Goal: Task Accomplishment & Management: Use online tool/utility

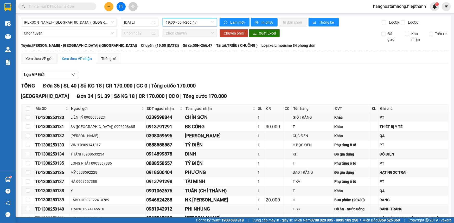
click at [182, 23] on span "19:00 - 50H-266.47" at bounding box center [190, 22] width 48 height 8
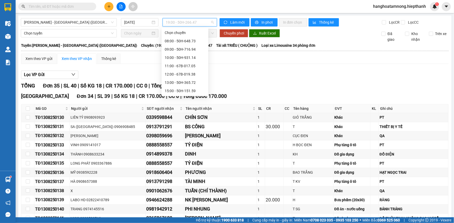
click at [176, 121] on div "22:30 - 50H-716.94" at bounding box center [185, 124] width 41 height 6
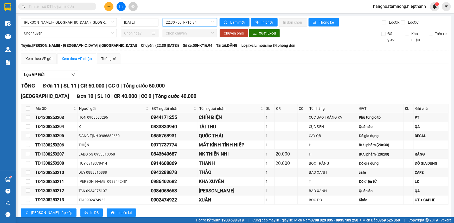
click at [172, 22] on span "22:30 - 50H-716.94" at bounding box center [190, 22] width 48 height 8
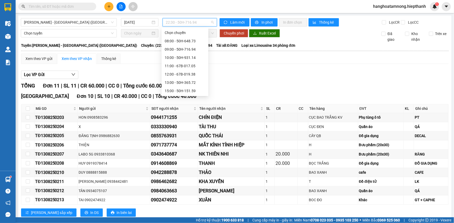
click at [168, 97] on div "17:00 - 67H-040.47" at bounding box center [185, 100] width 41 height 6
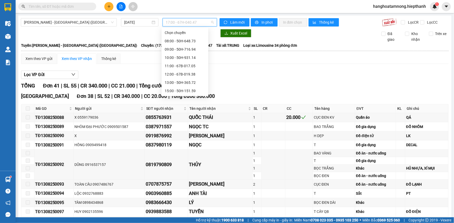
click at [182, 22] on span "17:00 - 67H-040.47" at bounding box center [190, 22] width 48 height 8
click at [176, 105] on div "19:00 - 50H-266.47" at bounding box center [185, 108] width 41 height 6
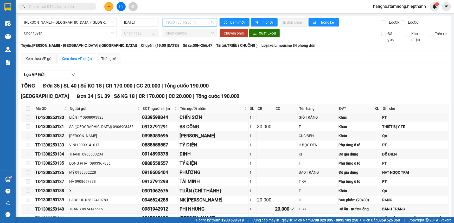
click at [185, 21] on span "19:00 - 50H-266.47" at bounding box center [190, 22] width 48 height 8
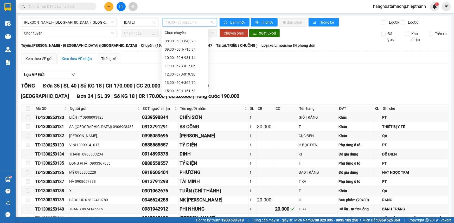
click at [179, 113] on div "21:00 - 50H-648.73" at bounding box center [185, 116] width 41 height 6
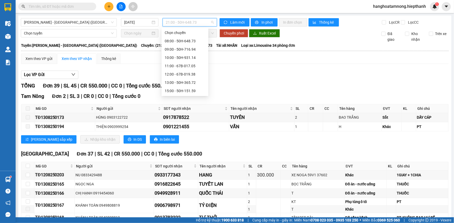
click at [190, 24] on span "21:00 - 50H-648.73" at bounding box center [190, 22] width 48 height 8
click at [172, 121] on div "22:30 - 50H-716.94" at bounding box center [185, 124] width 41 height 6
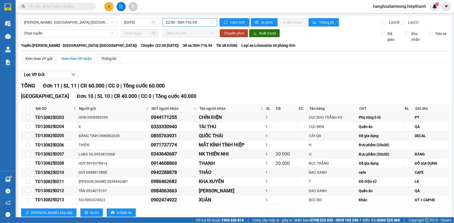
click at [170, 26] on span "22:30 - 50H-716.94" at bounding box center [190, 22] width 48 height 8
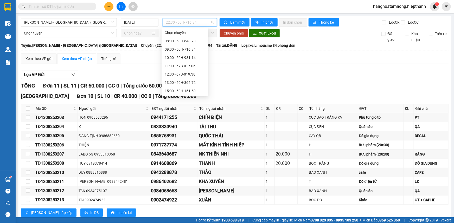
click at [182, 113] on div "21:00 - 50H-648.73" at bounding box center [185, 116] width 41 height 6
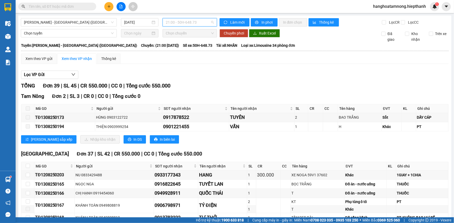
click at [181, 23] on span "21:00 - 50H-648.73" at bounding box center [190, 22] width 48 height 8
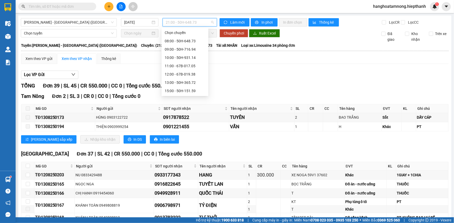
click at [172, 105] on div "19:00 - 50H-266.47" at bounding box center [185, 108] width 41 height 6
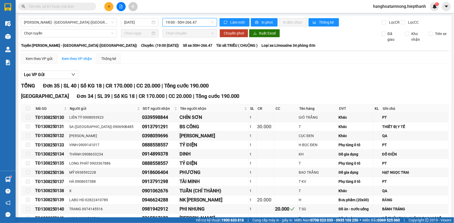
click at [187, 21] on span "19:00 - 50H-266.47" at bounding box center [190, 22] width 48 height 8
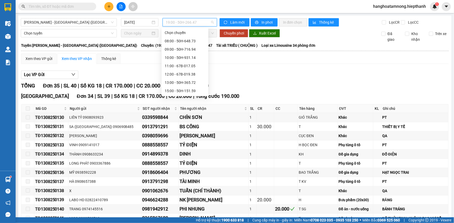
click at [181, 97] on div "17:00 - 67H-040.47" at bounding box center [185, 100] width 41 height 6
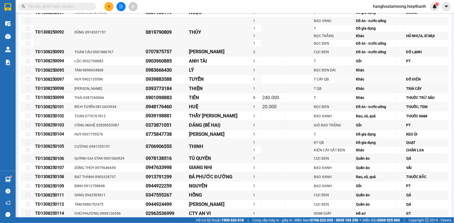
scroll to position [14, 0]
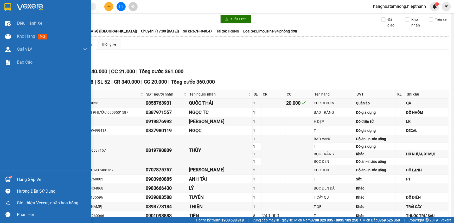
click at [15, 5] on div at bounding box center [45, 8] width 91 height 17
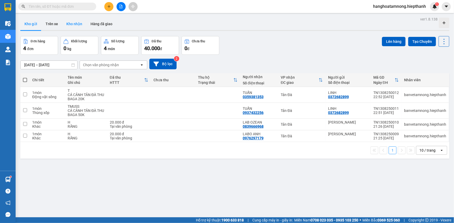
click at [70, 24] on button "Kho nhận" at bounding box center [74, 24] width 24 height 12
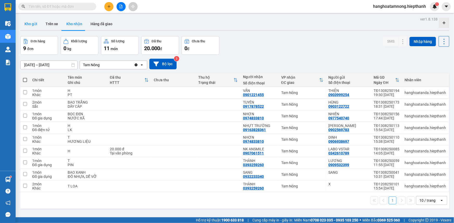
click at [34, 25] on button "Kho gửi" at bounding box center [30, 24] width 21 height 12
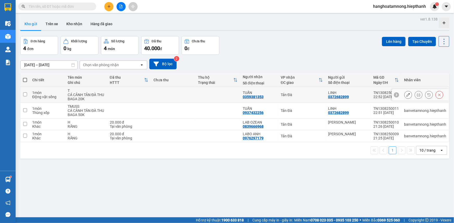
click at [210, 98] on td at bounding box center [217, 95] width 45 height 16
checkbox input "true"
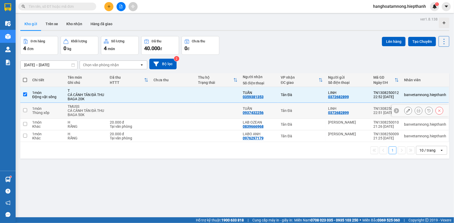
click at [213, 111] on td at bounding box center [217, 111] width 45 height 16
checkbox input "true"
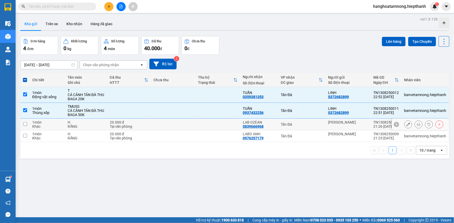
click at [219, 129] on td at bounding box center [217, 125] width 45 height 12
checkbox input "true"
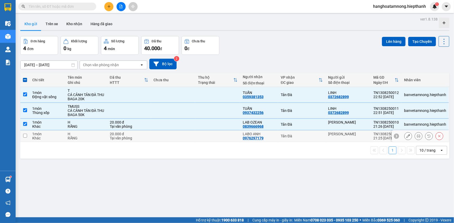
click at [221, 138] on td at bounding box center [217, 137] width 45 height 12
checkbox input "true"
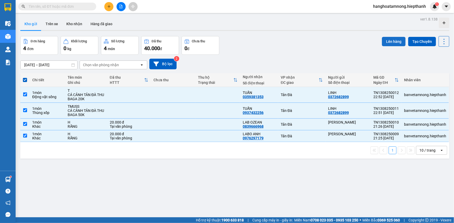
click at [387, 42] on button "Lên hàng" at bounding box center [394, 41] width 24 height 9
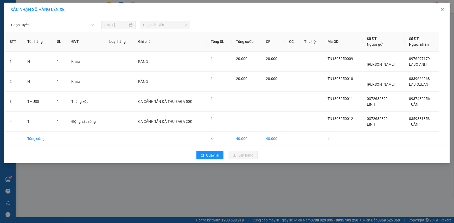
click at [69, 24] on span "Chọn tuyến" at bounding box center [52, 25] width 83 height 8
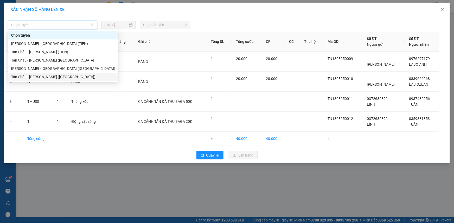
click at [25, 75] on div "Tân Châu - [PERSON_NAME] ([GEOGRAPHIC_DATA])" at bounding box center [63, 77] width 104 height 6
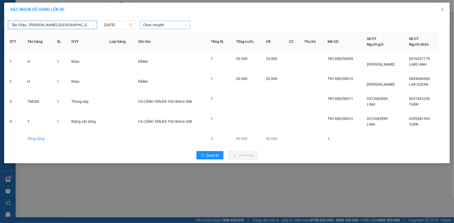
click at [161, 25] on span "Chọn chuyến" at bounding box center [165, 25] width 44 height 8
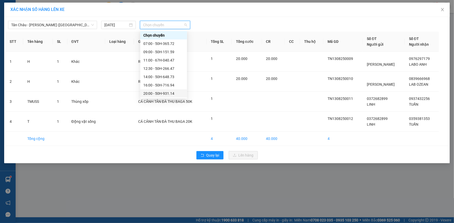
scroll to position [33, 0]
click at [151, 76] on div "23:00 - 67B-019.38" at bounding box center [163, 77] width 41 height 6
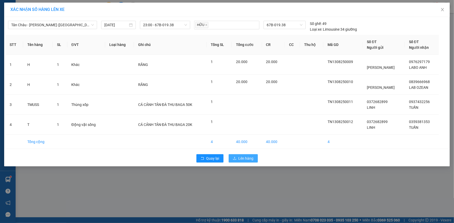
click at [241, 155] on button "Lên hàng" at bounding box center [243, 159] width 29 height 8
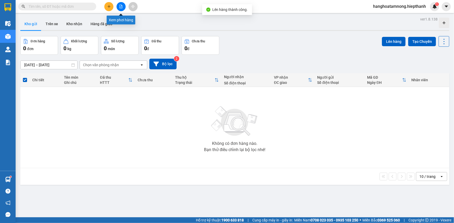
click at [123, 6] on button at bounding box center [121, 6] width 9 height 9
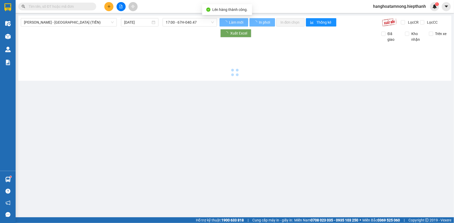
type input "[DATE]"
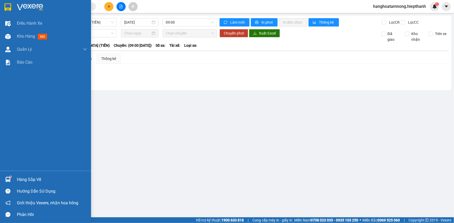
click at [21, 7] on img at bounding box center [30, 7] width 26 height 8
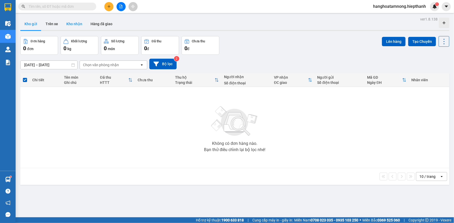
click at [70, 26] on button "Kho nhận" at bounding box center [74, 24] width 24 height 12
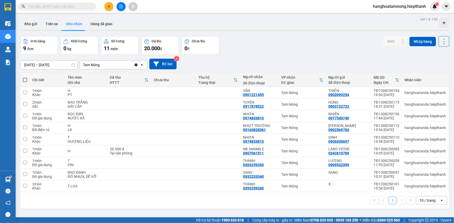
click at [63, 66] on input "[DATE] – [DATE]" at bounding box center [49, 65] width 57 height 8
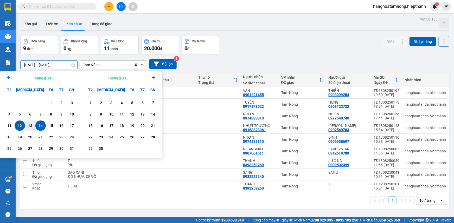
drag, startPoint x: 40, startPoint y: 129, endPoint x: 34, endPoint y: 124, distance: 8.2
click at [40, 129] on div "14" at bounding box center [40, 126] width 10 height 10
click at [8, 79] on icon "Arrow Left" at bounding box center [9, 78] width 6 height 6
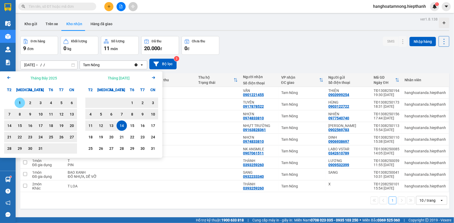
click at [19, 103] on div "1" at bounding box center [19, 103] width 7 height 6
type input "[DATE] – [DATE]"
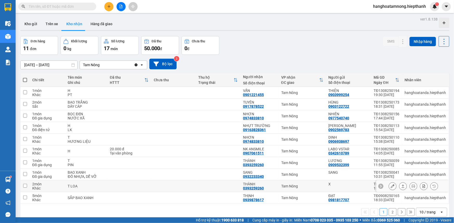
scroll to position [23, 0]
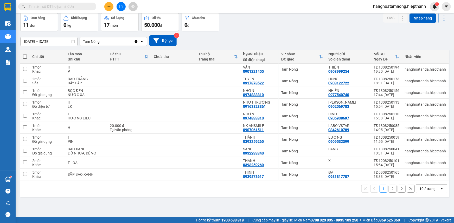
click at [427, 190] on div "10 / trang" at bounding box center [427, 189] width 16 height 5
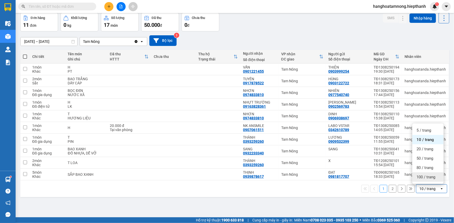
click at [428, 177] on span "100 / trang" at bounding box center [425, 177] width 19 height 5
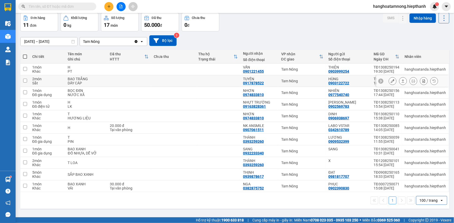
click at [207, 79] on td at bounding box center [218, 81] width 45 height 12
checkbox input "true"
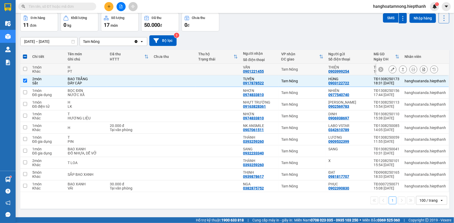
click at [213, 68] on td at bounding box center [218, 70] width 45 height 12
checkbox input "true"
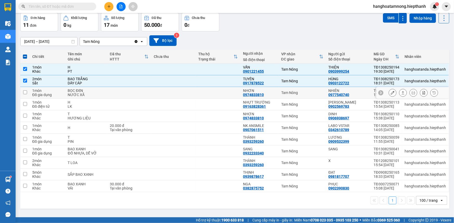
click at [219, 88] on td at bounding box center [218, 93] width 45 height 12
checkbox input "true"
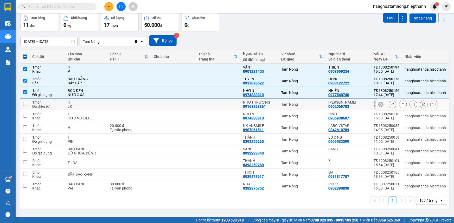
click at [227, 106] on td at bounding box center [218, 105] width 45 height 12
checkbox input "true"
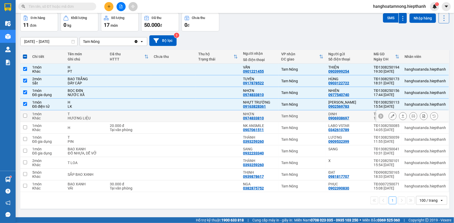
click at [228, 119] on td at bounding box center [218, 117] width 45 height 12
checkbox input "true"
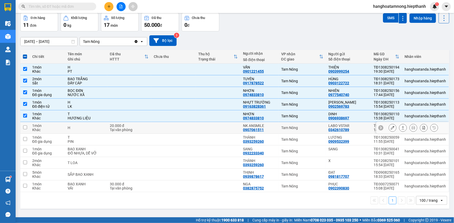
scroll to position [24, 0]
click at [226, 126] on td at bounding box center [218, 128] width 45 height 12
checkbox input "true"
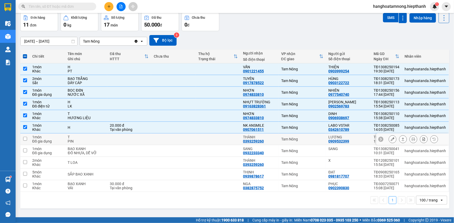
click at [205, 141] on td at bounding box center [218, 140] width 45 height 12
checkbox input "true"
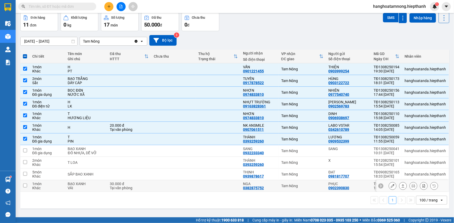
click at [202, 186] on td at bounding box center [218, 187] width 45 height 12
checkbox input "true"
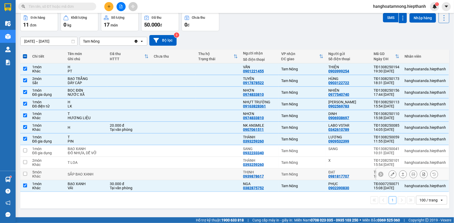
click at [207, 174] on td at bounding box center [218, 175] width 45 height 12
checkbox input "true"
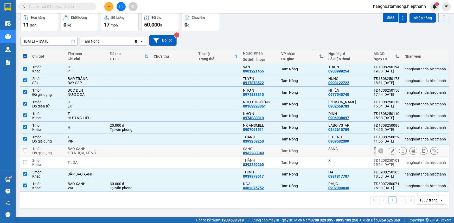
click at [211, 152] on td at bounding box center [218, 151] width 45 height 12
checkbox input "true"
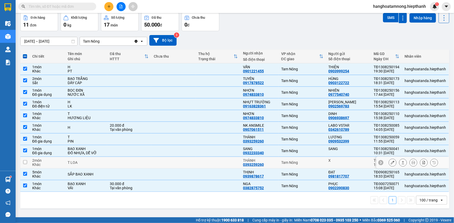
click at [210, 162] on td at bounding box center [218, 163] width 45 height 12
checkbox input "true"
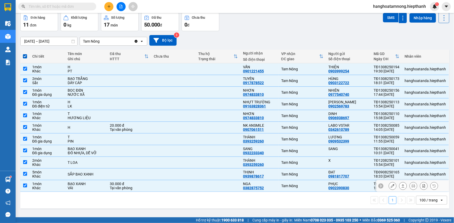
scroll to position [0, 0]
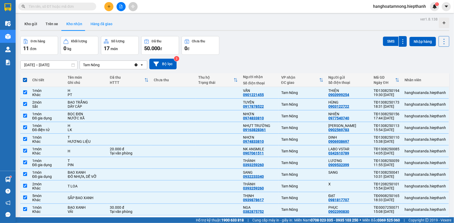
click at [108, 23] on button "Hàng đã giao" at bounding box center [101, 24] width 30 height 12
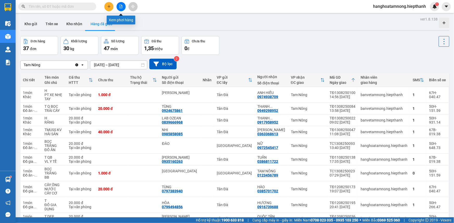
click at [119, 7] on icon "file-add" at bounding box center [121, 7] width 4 height 4
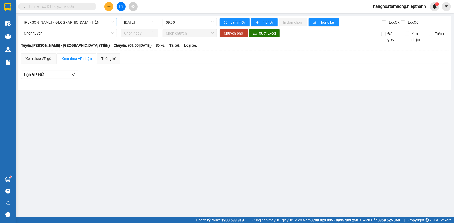
click at [89, 24] on span "[PERSON_NAME] - [GEOGRAPHIC_DATA] (TIỀN)" at bounding box center [69, 22] width 90 height 8
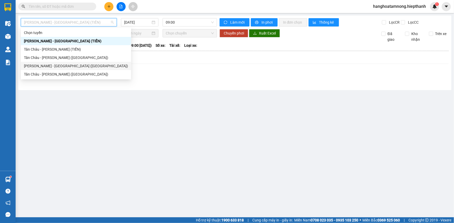
click at [44, 65] on div "[PERSON_NAME] - [GEOGRAPHIC_DATA] ([GEOGRAPHIC_DATA])" at bounding box center [76, 66] width 104 height 6
type input "[DATE]"
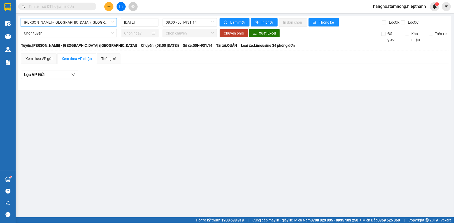
click at [87, 23] on span "[PERSON_NAME] - [GEOGRAPHIC_DATA] ([GEOGRAPHIC_DATA])" at bounding box center [69, 22] width 90 height 8
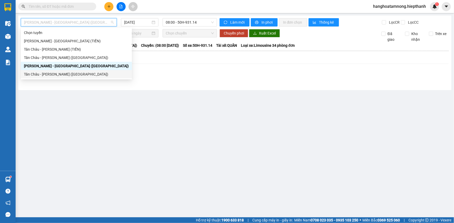
click at [38, 75] on div "Tân Châu - [PERSON_NAME] ([GEOGRAPHIC_DATA])" at bounding box center [76, 75] width 105 height 6
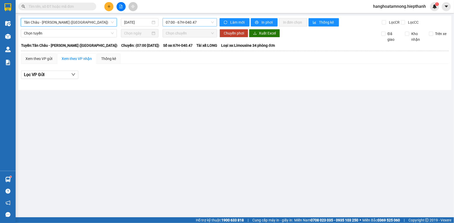
click at [171, 21] on span "07:00 - 67H-040.47" at bounding box center [190, 22] width 48 height 8
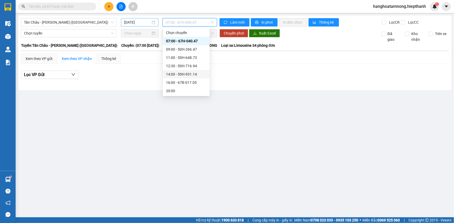
click at [146, 20] on input "[DATE]" at bounding box center [137, 23] width 27 height 6
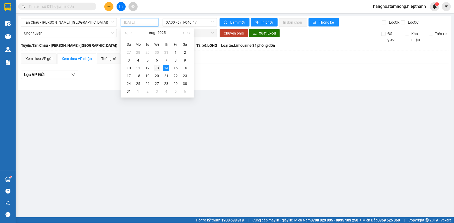
click at [156, 69] on div "13" at bounding box center [157, 68] width 6 height 6
type input "[DATE]"
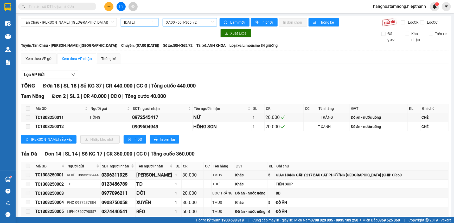
click at [174, 23] on span "07:00 - 50H-365.72" at bounding box center [190, 22] width 48 height 8
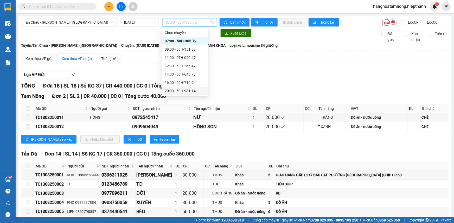
scroll to position [33, 0]
click at [174, 65] on div "22:00 - 67B-017.05" at bounding box center [185, 66] width 41 height 6
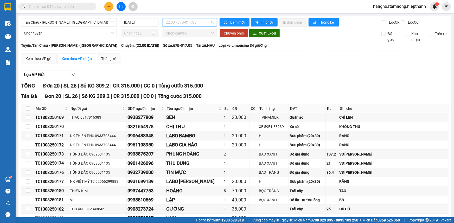
click at [172, 25] on span "22:00 - 67B-017.05" at bounding box center [190, 22] width 48 height 8
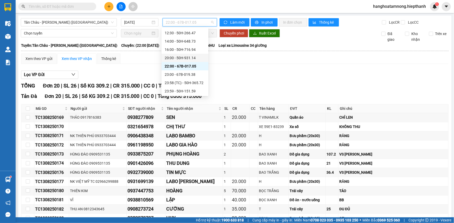
click at [175, 60] on div "20:00 - 50H-931.14" at bounding box center [185, 58] width 41 height 6
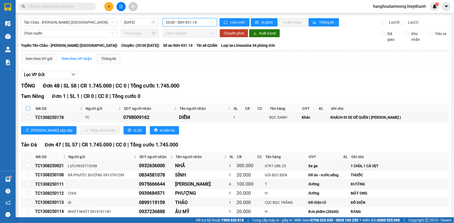
click at [29, 108] on input "checkbox" at bounding box center [28, 109] width 4 height 4
checkbox input "true"
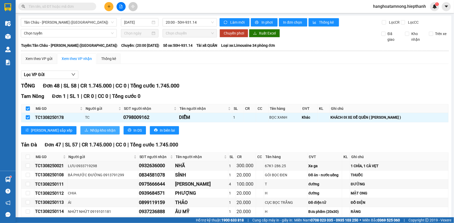
click at [90, 131] on span "Nhập kho nhận" at bounding box center [102, 131] width 25 height 6
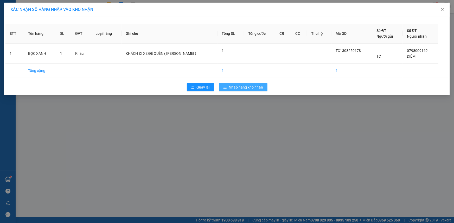
click at [235, 88] on span "Nhập hàng kho nhận" at bounding box center [246, 88] width 34 height 6
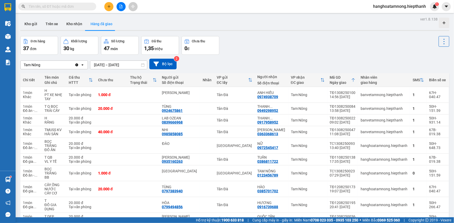
click at [120, 10] on button at bounding box center [121, 6] width 9 height 9
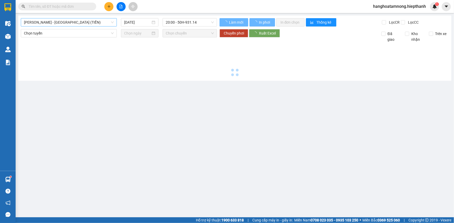
type input "[DATE]"
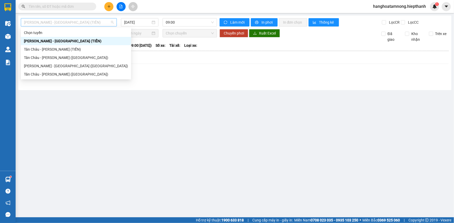
click at [75, 21] on span "[PERSON_NAME] - [GEOGRAPHIC_DATA] (TIỀN)" at bounding box center [69, 22] width 90 height 8
click at [35, 64] on div "[PERSON_NAME] - [GEOGRAPHIC_DATA] ([GEOGRAPHIC_DATA])" at bounding box center [76, 66] width 104 height 6
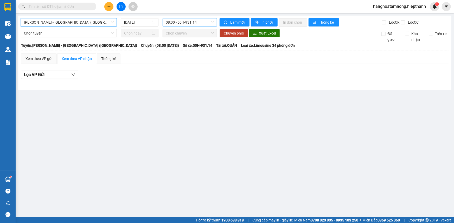
click at [199, 22] on span "08:00 - 50H-931.14" at bounding box center [190, 22] width 48 height 8
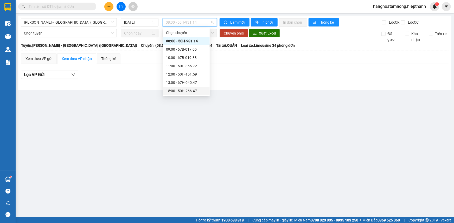
click at [174, 92] on div "15:00 - 50H-266.47" at bounding box center [186, 91] width 41 height 6
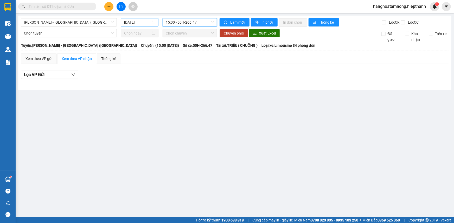
click at [142, 23] on input "[DATE]" at bounding box center [137, 23] width 27 height 6
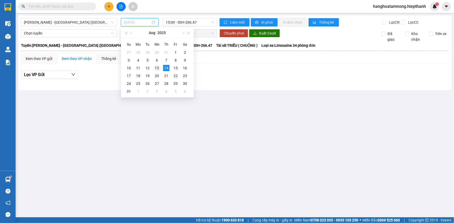
click at [159, 69] on div "13" at bounding box center [157, 68] width 6 height 6
type input "[DATE]"
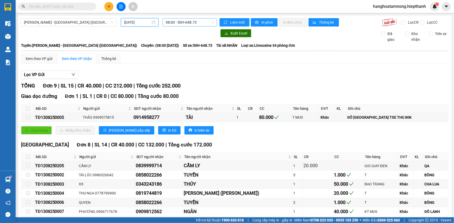
click at [169, 23] on span "08:00 - 50H-648.73" at bounding box center [190, 22] width 48 height 8
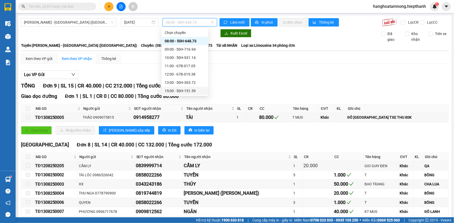
click at [174, 90] on div "15:00 - 50H-151.59" at bounding box center [185, 91] width 41 height 6
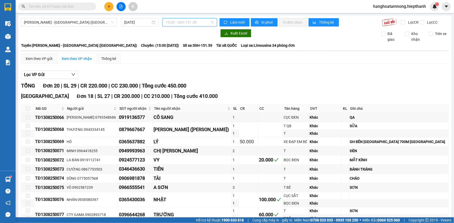
click at [178, 21] on span "15:00 - 50H-151.59" at bounding box center [190, 22] width 48 height 8
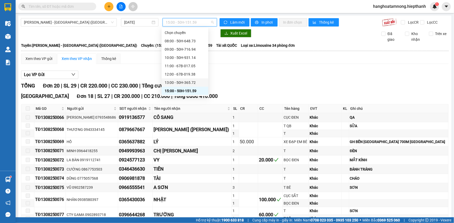
click at [168, 80] on div "13:00 - 50H-365.72" at bounding box center [185, 83] width 41 height 6
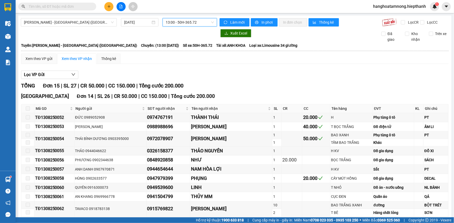
click at [181, 21] on span "13:00 - 50H-365.72" at bounding box center [190, 22] width 48 height 8
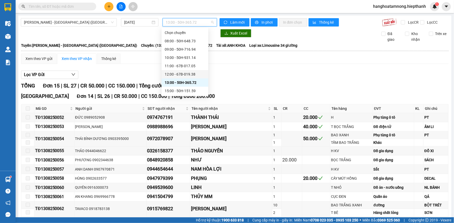
click at [171, 73] on div "12:00 - 67B-019.38" at bounding box center [185, 75] width 41 height 6
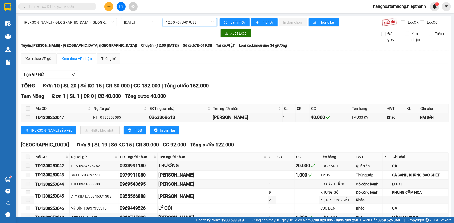
click at [194, 22] on span "12:00 - 67B-019.38" at bounding box center [190, 22] width 48 height 8
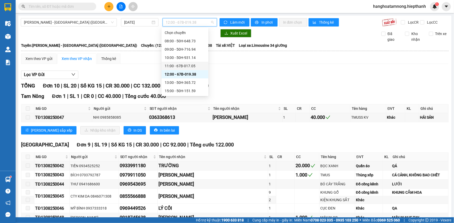
click at [176, 65] on div "11:00 - 67B-017.05" at bounding box center [185, 66] width 41 height 6
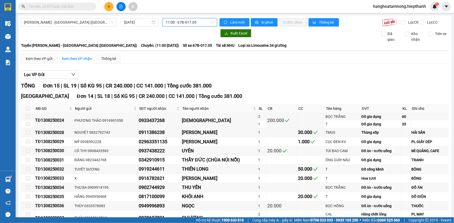
click at [173, 21] on span "11:00 - 67B-017.05" at bounding box center [190, 22] width 48 height 8
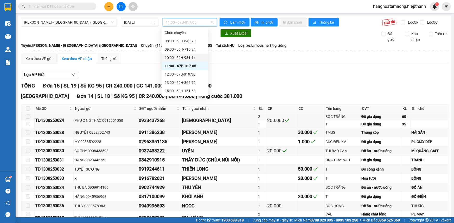
click at [179, 55] on div "10:00 - 50H-931.14" at bounding box center [185, 58] width 41 height 6
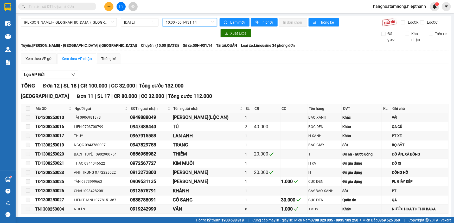
click at [176, 24] on span "10:00 - 50H-931.14" at bounding box center [190, 22] width 48 height 8
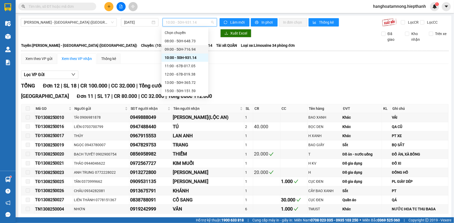
click at [174, 48] on div "09:00 - 50H-716.94" at bounding box center [185, 50] width 41 height 6
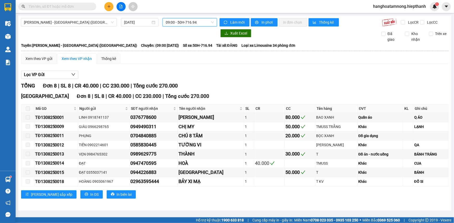
click at [186, 25] on span "09:00 - 50H-716.94" at bounding box center [190, 22] width 48 height 8
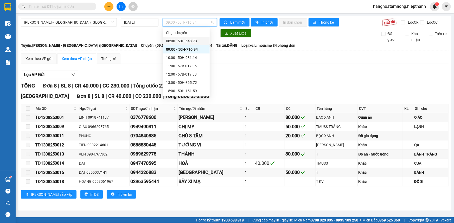
click at [178, 39] on div "08:00 - 50H-648.73" at bounding box center [186, 41] width 41 height 6
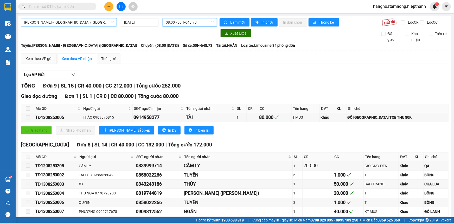
click at [98, 24] on span "[PERSON_NAME] - [GEOGRAPHIC_DATA] ([GEOGRAPHIC_DATA])" at bounding box center [69, 22] width 90 height 8
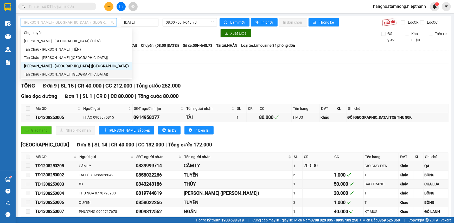
click at [49, 75] on div "Tân Châu - [PERSON_NAME] ([GEOGRAPHIC_DATA])" at bounding box center [76, 75] width 105 height 6
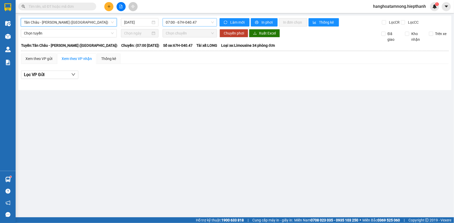
click at [179, 23] on span "07:00 - 67H-040.47" at bounding box center [190, 22] width 48 height 8
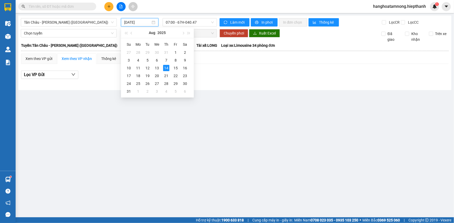
click at [138, 22] on input "[DATE]" at bounding box center [137, 23] width 27 height 6
click at [157, 68] on div "13" at bounding box center [157, 68] width 6 height 6
type input "[DATE]"
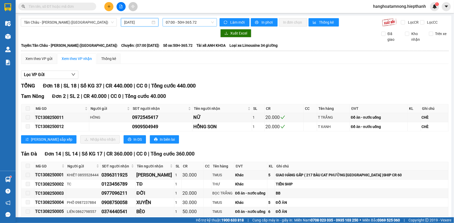
click at [172, 21] on span "07:00 - 50H-365.72" at bounding box center [190, 22] width 48 height 8
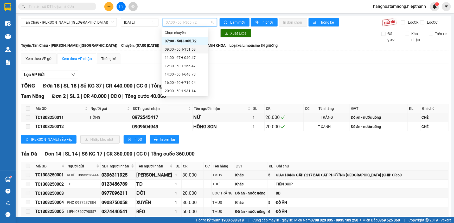
click at [176, 50] on div "09:00 - 50H-151.59" at bounding box center [185, 50] width 41 height 6
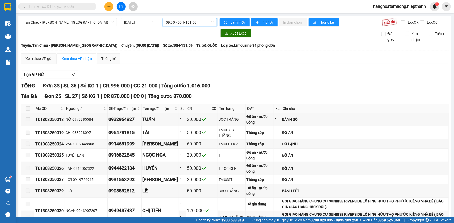
click at [182, 24] on span "09:00 - 50H-151.59" at bounding box center [190, 22] width 48 height 8
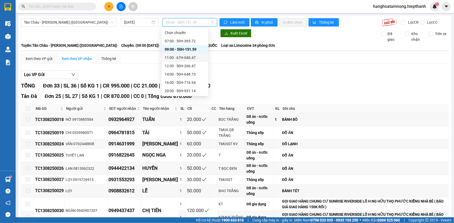
click at [180, 59] on div "11:00 - 67H-040.47" at bounding box center [185, 58] width 41 height 6
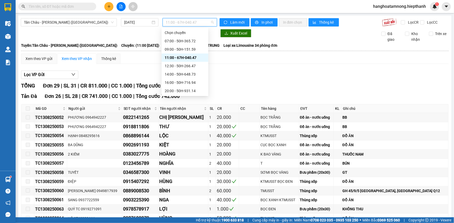
click at [170, 24] on span "11:00 - 67H-040.47" at bounding box center [190, 22] width 48 height 8
click at [175, 68] on div "12:30 - 50H-266.47" at bounding box center [185, 66] width 41 height 6
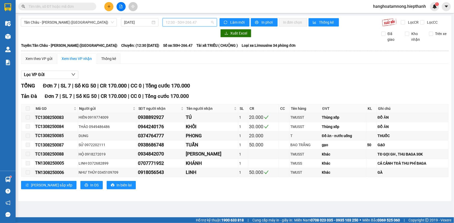
click at [173, 21] on span "12:30 - 50H-266.47" at bounding box center [190, 22] width 48 height 8
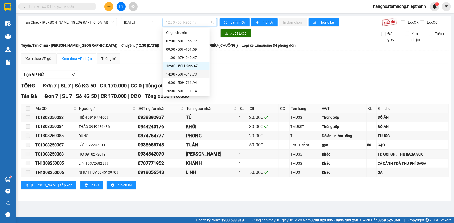
click at [172, 75] on div "14:00 - 50H-648.73" at bounding box center [186, 75] width 41 height 6
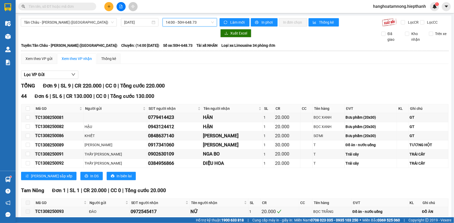
click at [189, 23] on span "14:00 - 50H-648.73" at bounding box center [190, 22] width 48 height 8
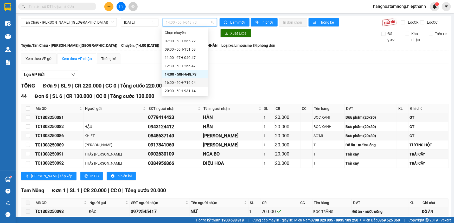
click at [169, 83] on div "16:00 - 50H-716.94" at bounding box center [185, 83] width 41 height 6
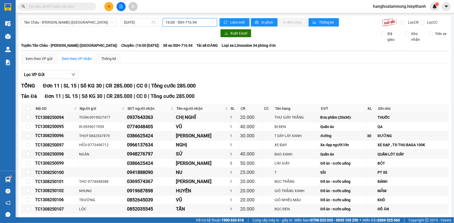
click at [173, 22] on span "16:00 - 50H-716.94" at bounding box center [190, 22] width 48 height 8
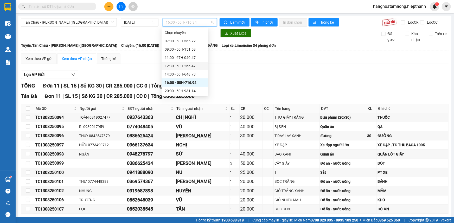
click at [172, 66] on div "12:30 - 50H-266.47" at bounding box center [185, 66] width 41 height 6
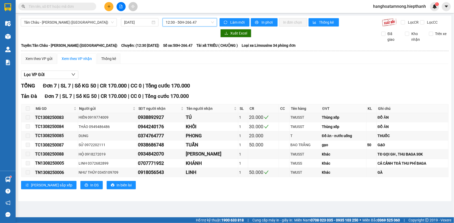
click at [173, 22] on span "12:30 - 50H-266.47" at bounding box center [190, 22] width 48 height 8
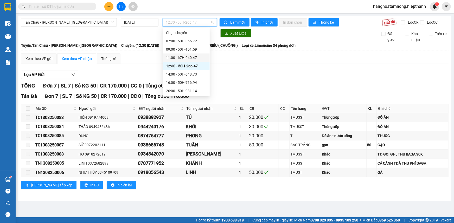
click at [175, 55] on div "11:00 - 67H-040.47" at bounding box center [186, 58] width 41 height 6
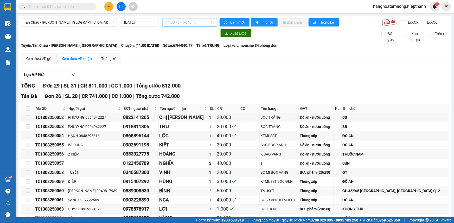
click at [176, 24] on span "11:00 - 67H-040.47" at bounding box center [190, 22] width 48 height 8
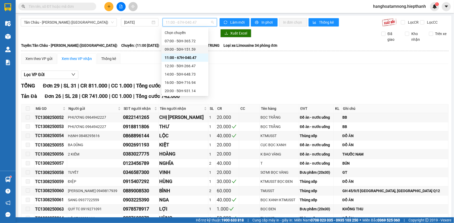
click at [170, 49] on div "09:00 - 50H-151.59" at bounding box center [185, 50] width 41 height 6
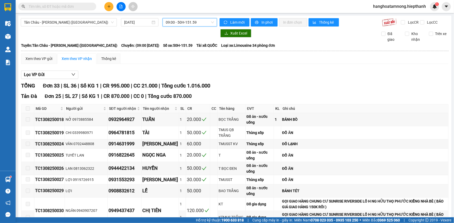
click at [181, 21] on span "09:00 - 50H-151.59" at bounding box center [190, 22] width 48 height 8
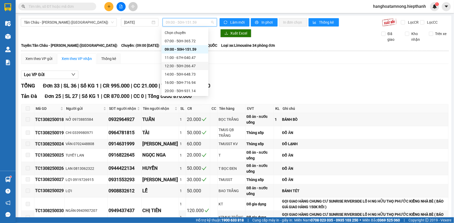
click at [170, 66] on div "12:30 - 50H-266.47" at bounding box center [185, 66] width 41 height 6
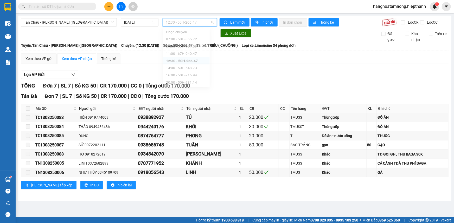
click at [189, 21] on span "12:30 - 50H-266.47" at bounding box center [190, 22] width 48 height 8
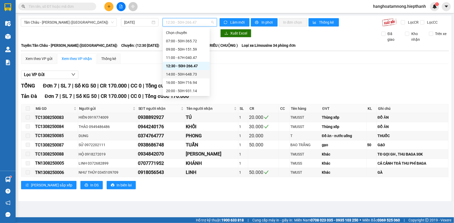
click at [171, 74] on div "14:00 - 50H-648.73" at bounding box center [186, 75] width 41 height 6
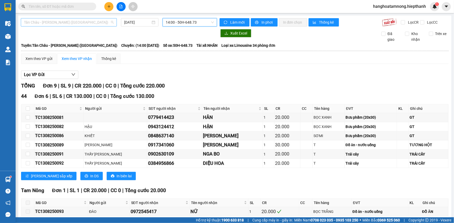
click at [77, 21] on span "Tân Châu - [PERSON_NAME] ([GEOGRAPHIC_DATA])" at bounding box center [69, 22] width 90 height 8
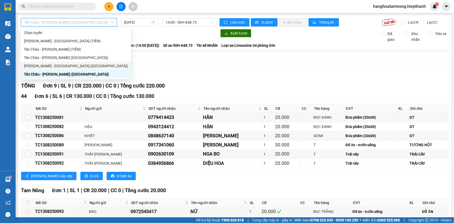
click at [38, 67] on div "[PERSON_NAME] - [GEOGRAPHIC_DATA] ([GEOGRAPHIC_DATA])" at bounding box center [76, 66] width 104 height 6
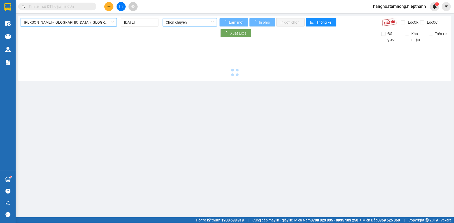
click at [198, 21] on span "Chọn chuyến" at bounding box center [190, 22] width 48 height 8
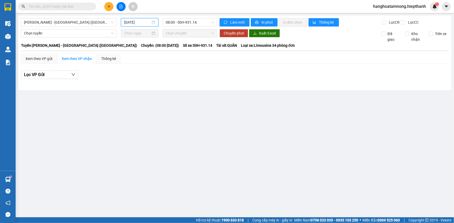
click at [139, 23] on input "[DATE]" at bounding box center [137, 23] width 27 height 6
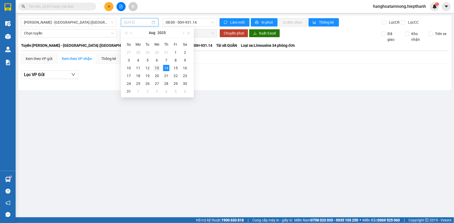
click at [157, 66] on div "13" at bounding box center [157, 68] width 6 height 6
type input "[DATE]"
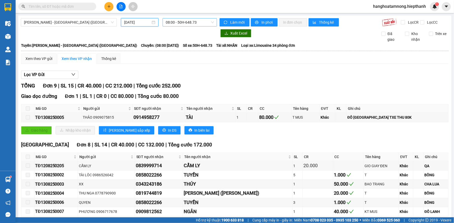
click at [176, 24] on span "08:00 - 50H-648.73" at bounding box center [190, 22] width 48 height 8
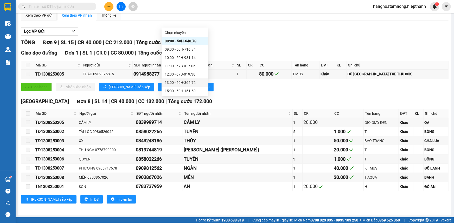
scroll to position [33, 0]
click at [172, 91] on div "22:30 - 50H-716.94" at bounding box center [185, 91] width 41 height 6
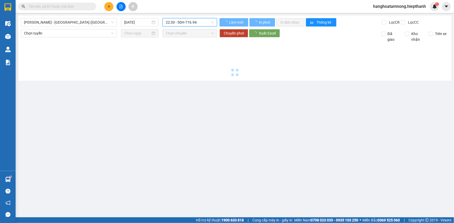
scroll to position [0, 0]
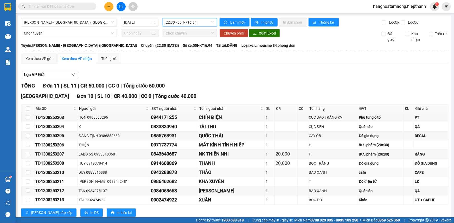
scroll to position [62, 0]
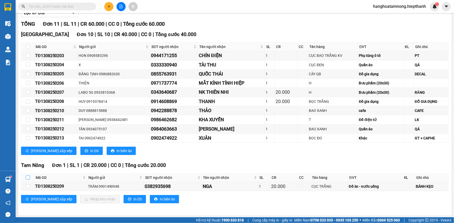
click at [27, 177] on input "checkbox" at bounding box center [28, 178] width 4 height 4
checkbox input "true"
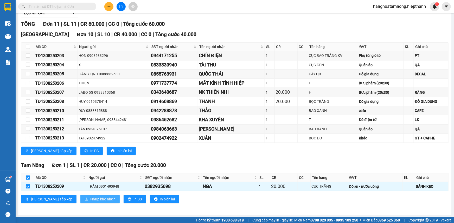
click at [90, 197] on span "Nhập kho nhận" at bounding box center [102, 200] width 25 height 6
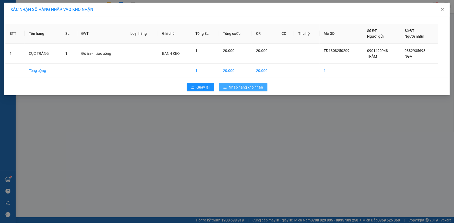
click at [244, 88] on span "Nhập hàng kho nhận" at bounding box center [246, 88] width 34 height 6
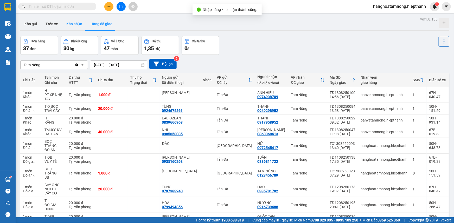
click at [75, 24] on button "Kho nhận" at bounding box center [74, 24] width 24 height 12
